Goal: Information Seeking & Learning: Learn about a topic

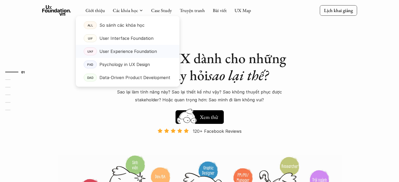
click at [119, 52] on p "User Experience Foundation" at bounding box center [127, 51] width 57 height 8
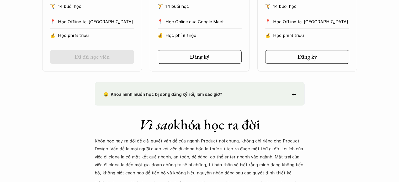
scroll to position [577, 0]
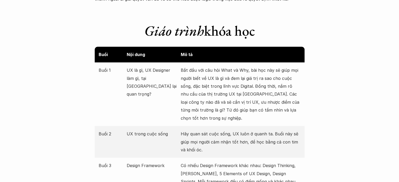
drag, startPoint x: 148, startPoint y: 68, endPoint x: 51, endPoint y: 95, distance: 101.3
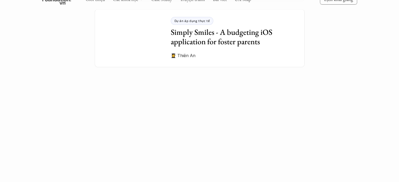
scroll to position [1347, 0]
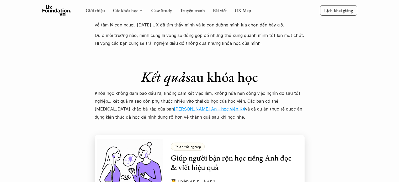
click at [216, 154] on h3 "Giúp người bận rộn học tiếng Anh đọc & viết hiệu quả" at bounding box center [234, 163] width 126 height 19
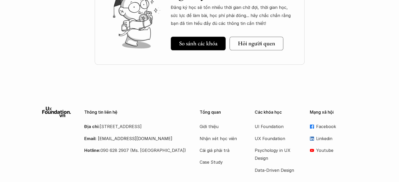
scroll to position [1924, 0]
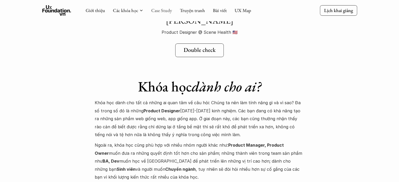
click at [164, 11] on link "Case Study" at bounding box center [161, 10] width 21 height 6
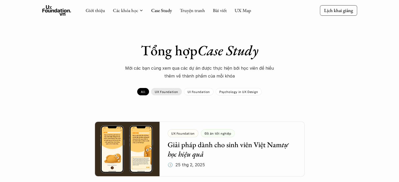
click at [168, 91] on p "UX Foundation" at bounding box center [166, 92] width 23 height 4
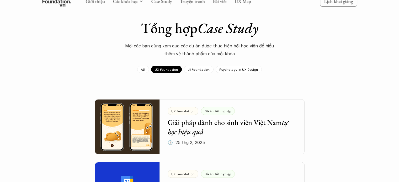
scroll to position [26, 0]
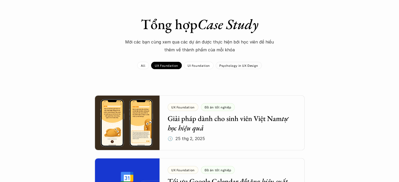
click at [247, 66] on p "Psychology in UX Design" at bounding box center [238, 66] width 39 height 4
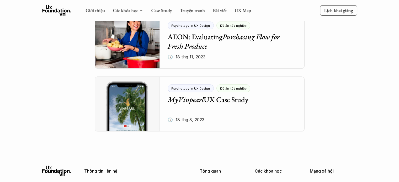
scroll to position [610, 0]
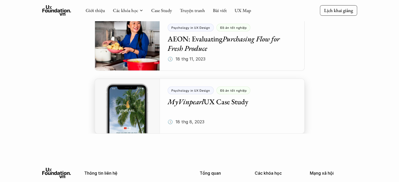
click at [213, 105] on div at bounding box center [200, 106] width 210 height 55
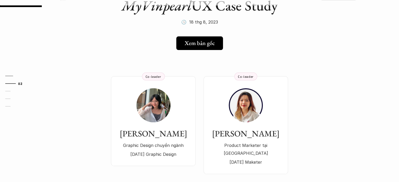
scroll to position [67, 0]
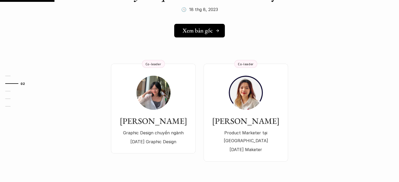
click at [203, 31] on h5 "Xem bản gốc" at bounding box center [198, 30] width 30 height 7
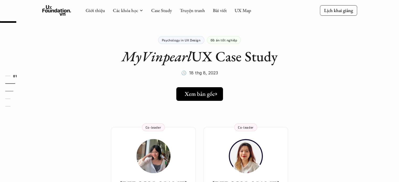
scroll to position [0, 0]
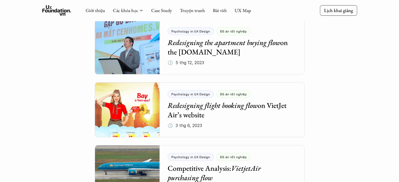
scroll to position [33, 0]
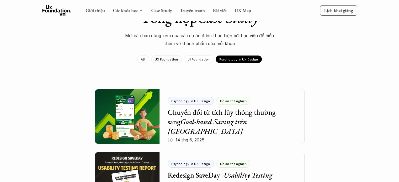
click at [171, 60] on p "UX Foundation" at bounding box center [166, 59] width 23 height 4
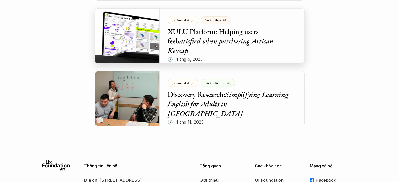
scroll to position [1247, 0]
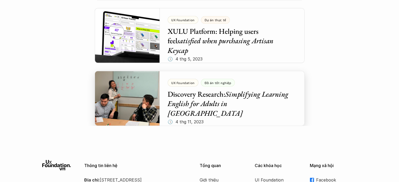
click at [189, 107] on div at bounding box center [200, 98] width 210 height 55
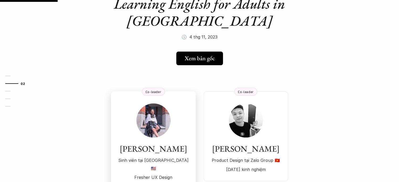
scroll to position [73, 0]
click at [207, 57] on h5 "Xem bản gốc" at bounding box center [198, 58] width 30 height 7
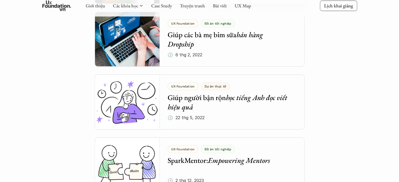
scroll to position [834, 0]
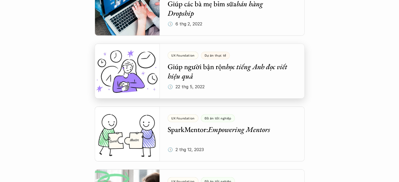
click at [208, 85] on div at bounding box center [200, 71] width 210 height 55
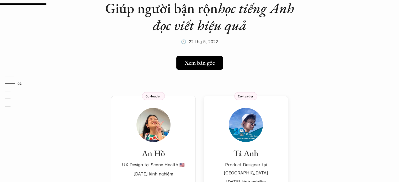
scroll to position [59, 0]
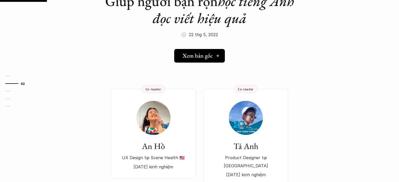
click at [202, 58] on h5 "Xem bản gốc" at bounding box center [198, 55] width 30 height 7
drag, startPoint x: 260, startPoint y: 62, endPoint x: 263, endPoint y: 59, distance: 4.5
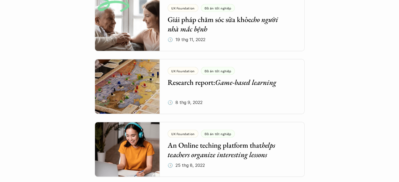
scroll to position [1017, 0]
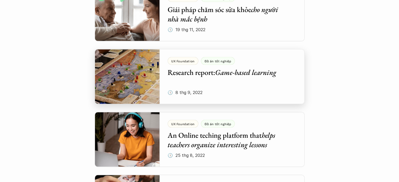
click at [193, 85] on div at bounding box center [200, 76] width 210 height 55
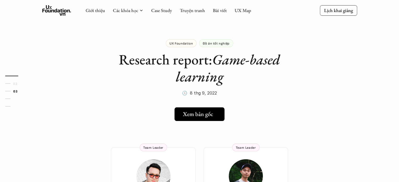
click at [197, 114] on h5 "Xem bản gốc" at bounding box center [198, 114] width 30 height 7
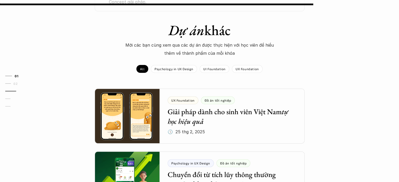
drag, startPoint x: 282, startPoint y: 23, endPoint x: 268, endPoint y: 30, distance: 16.2
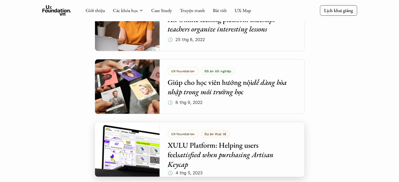
scroll to position [1133, 0]
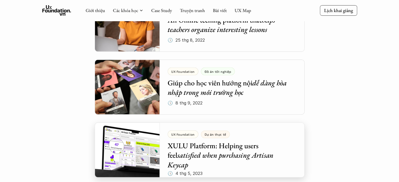
click at [195, 142] on div at bounding box center [200, 150] width 210 height 55
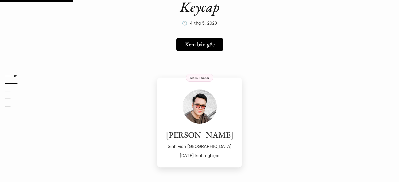
scroll to position [87, 0]
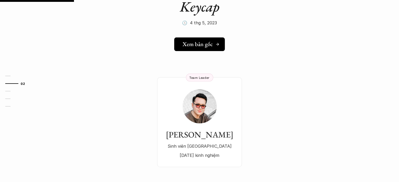
click at [205, 44] on h5 "Xem bản gốc" at bounding box center [198, 44] width 30 height 7
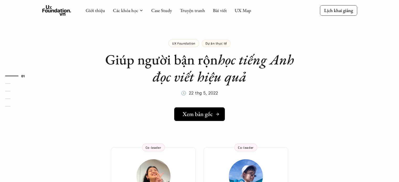
click at [215, 117] on div "Xem bản gốc" at bounding box center [201, 114] width 37 height 7
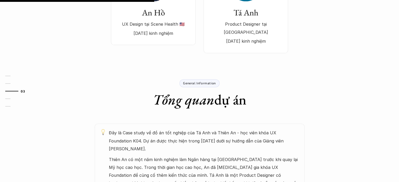
scroll to position [385, 0]
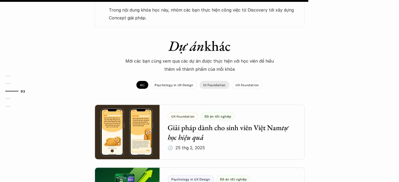
click at [209, 81] on div "UI Foundation" at bounding box center [215, 85] width 30 height 8
click at [241, 83] on p "UX Foundation" at bounding box center [247, 85] width 23 height 4
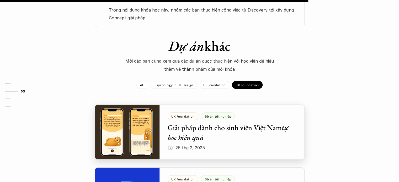
click at [194, 118] on div at bounding box center [200, 132] width 210 height 55
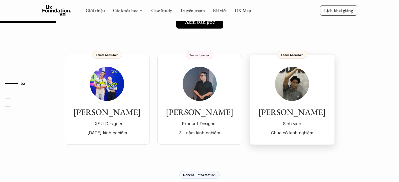
scroll to position [92, 0]
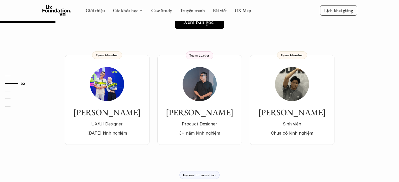
click at [203, 25] on h5 "Xem bản gốc" at bounding box center [198, 22] width 30 height 7
